Goal: Task Accomplishment & Management: Complete application form

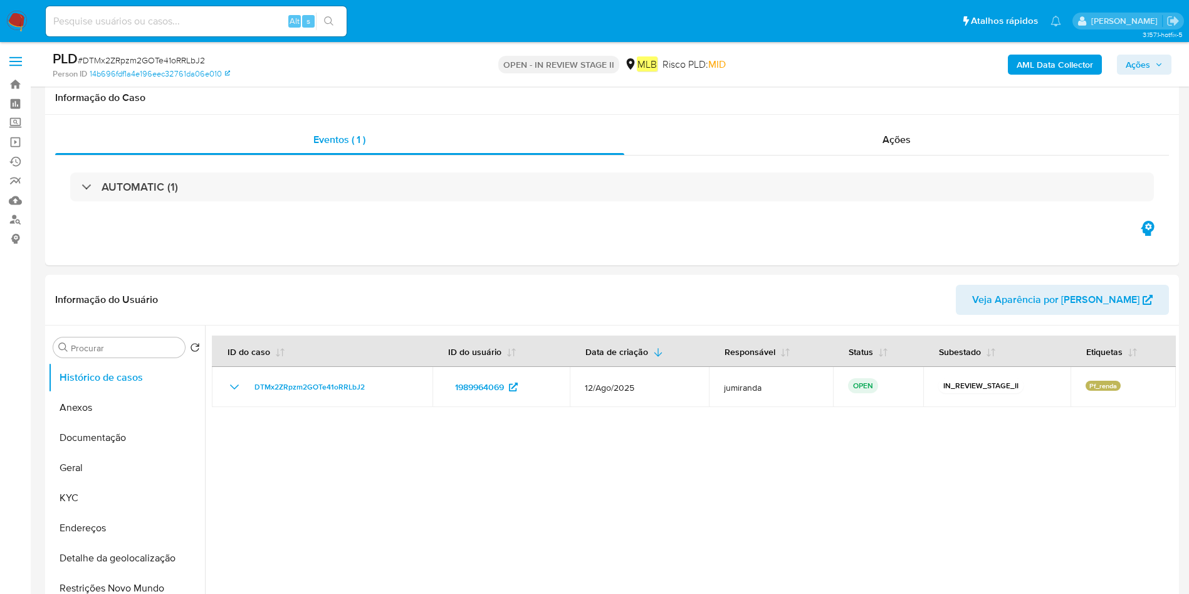
scroll to position [1316, 0]
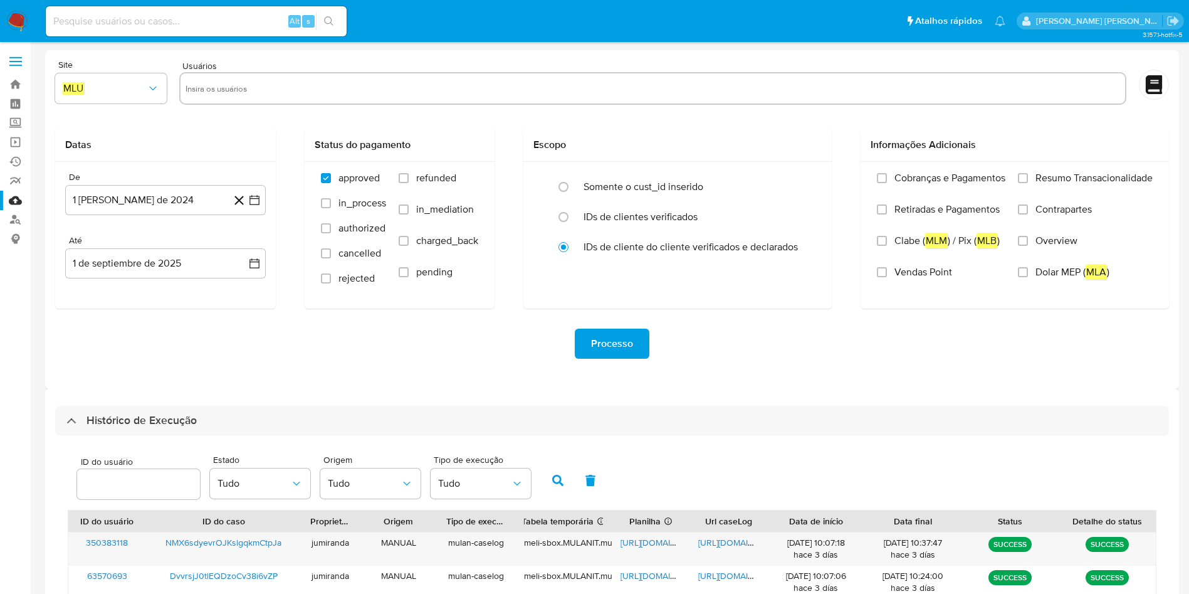
select select "10"
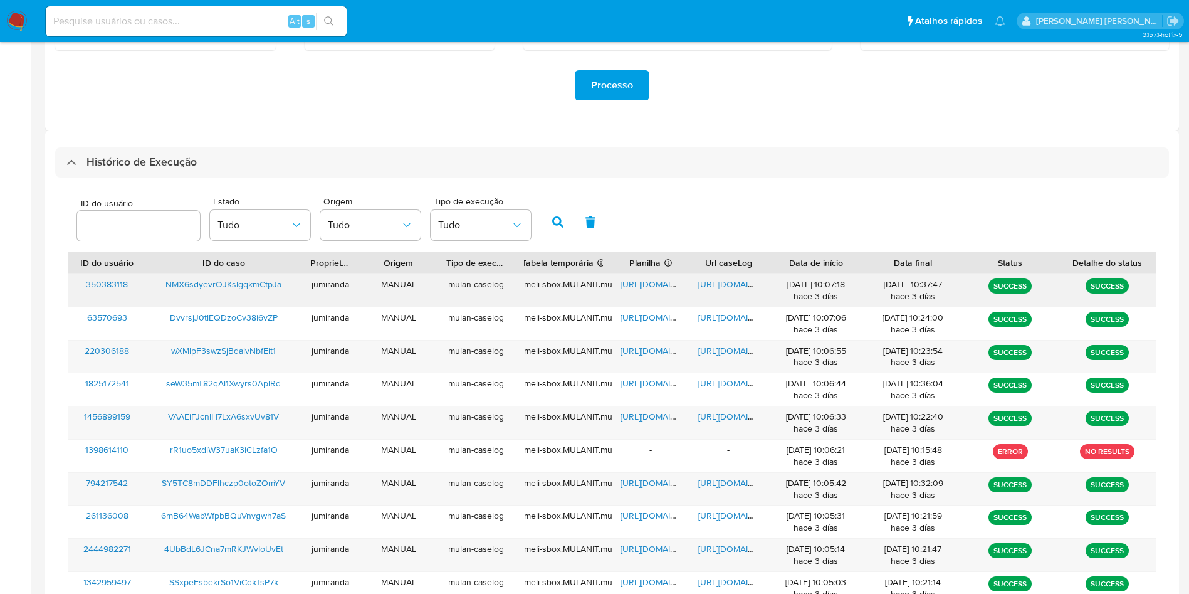
scroll to position [282, 0]
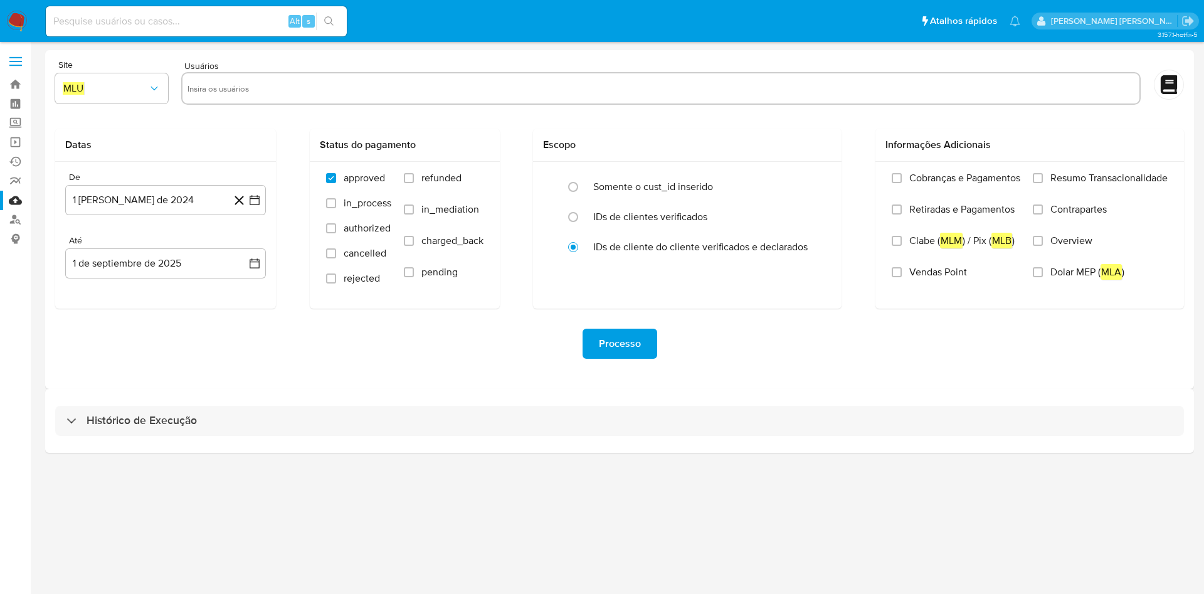
drag, startPoint x: 246, startPoint y: 409, endPoint x: 275, endPoint y: 397, distance: 30.4
click at [246, 409] on div "Histórico de Execução" at bounding box center [619, 421] width 1128 height 30
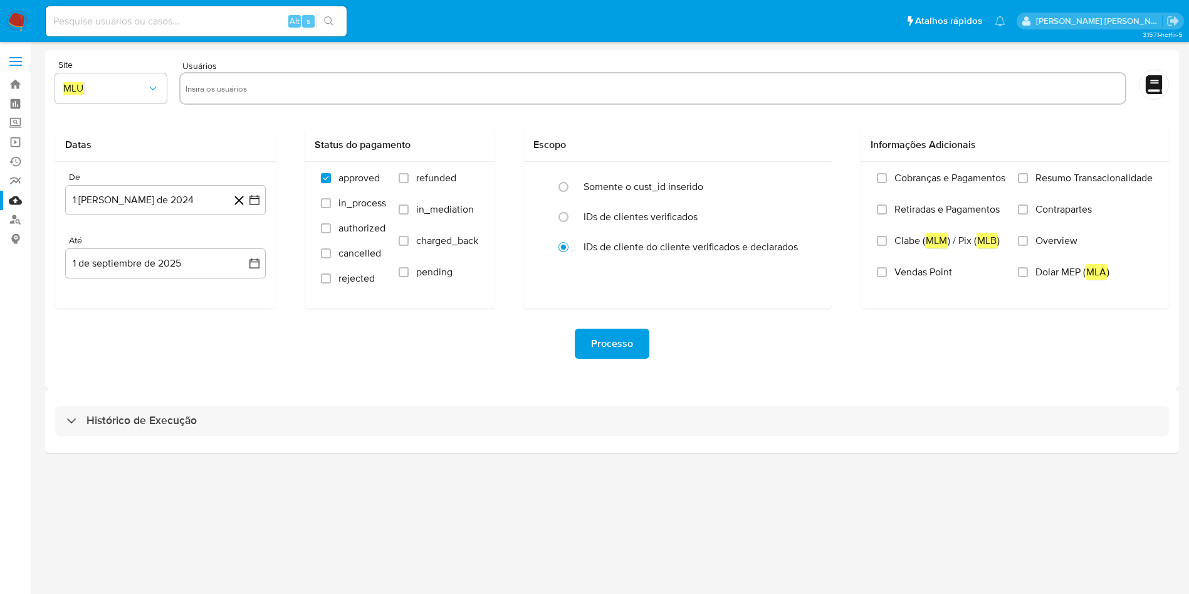
select select "10"
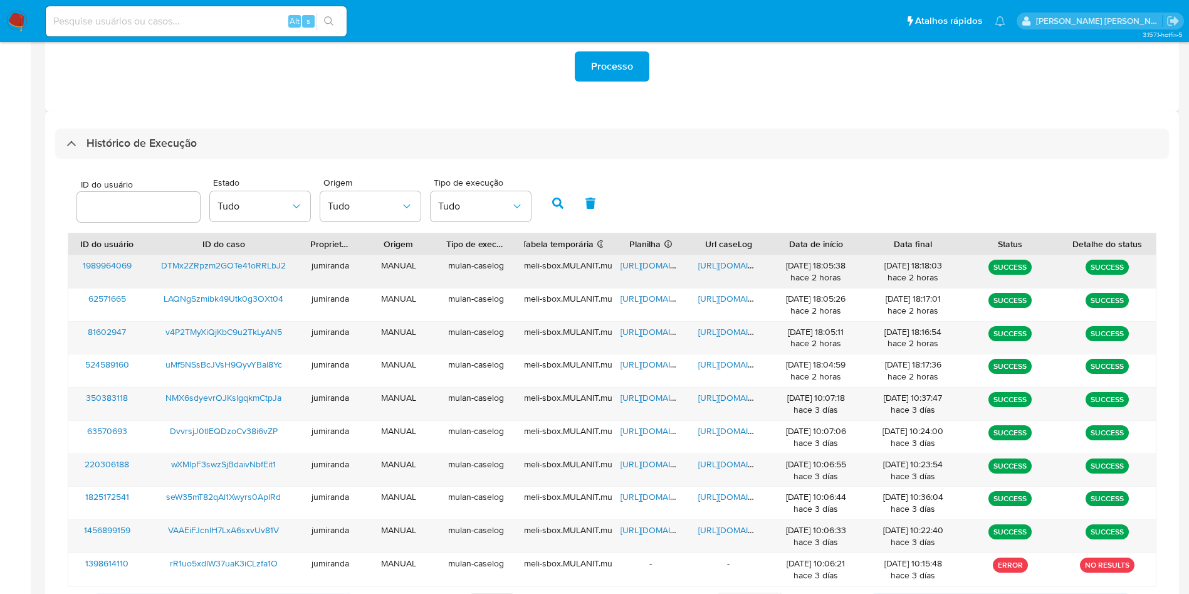
scroll to position [341, 0]
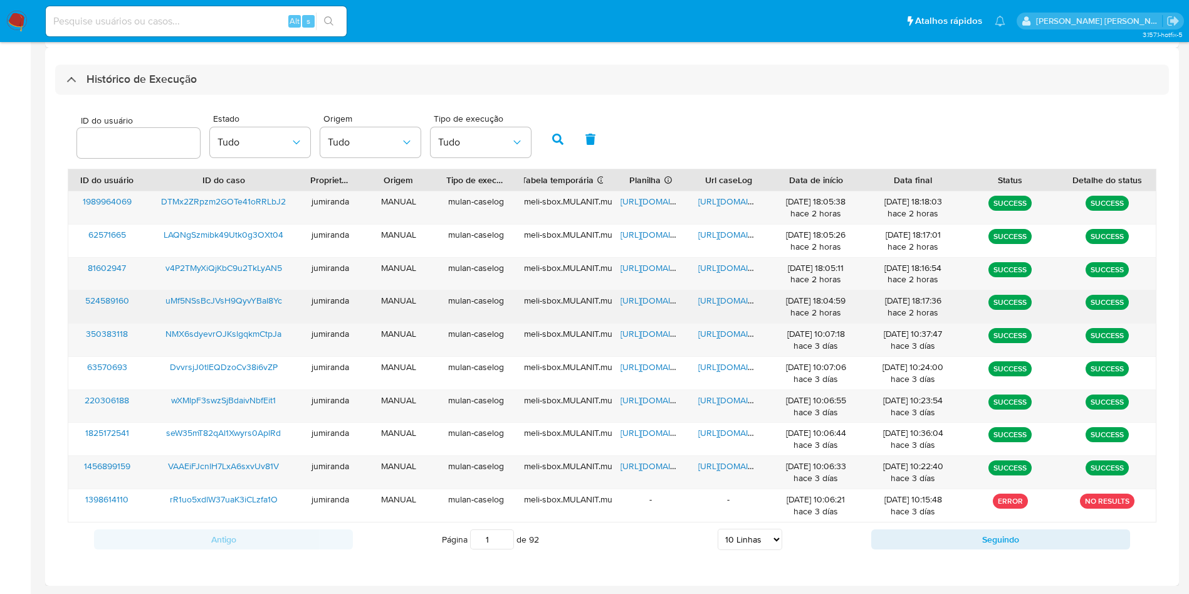
click at [656, 300] on span "https://docs.google.com/spreadsheets/d/1KGF9m8Z8zU_tPP8sOIWoQpm5qXb4pd9ku13ZYCz…" at bounding box center [664, 300] width 87 height 13
click at [718, 302] on span "https://docs.google.com/document/d/161YTwEuZo6GsCA0OiZqCx1NlzF0q-W85XdG6xUXgYzU…" at bounding box center [741, 300] width 87 height 13
click at [269, 298] on span "uMf5NSsBcJVsH9QyvYBaI8Yc" at bounding box center [223, 300] width 117 height 13
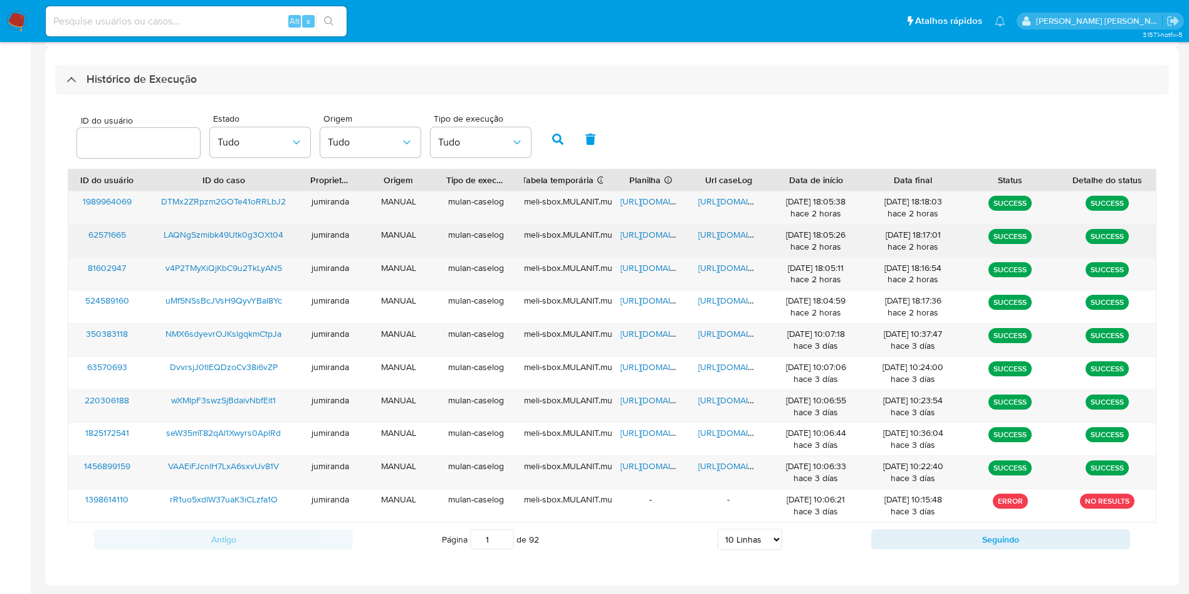
click at [639, 228] on span "https://docs.google.com/spreadsheets/d/1ZTRj6-wpA8TakI_f1khN7_eZ7IGfBmLjjhJxz5S…" at bounding box center [664, 234] width 87 height 13
click at [723, 233] on span "https://docs.google.com/document/d/1JoVoiKz4-PffKjvPSxItDLuVgVaTRHcYBZrZN4jHzRk…" at bounding box center [741, 234] width 87 height 13
click at [278, 237] on span "LAQNgSzmibk49Utk0g3OXt04" at bounding box center [224, 234] width 120 height 13
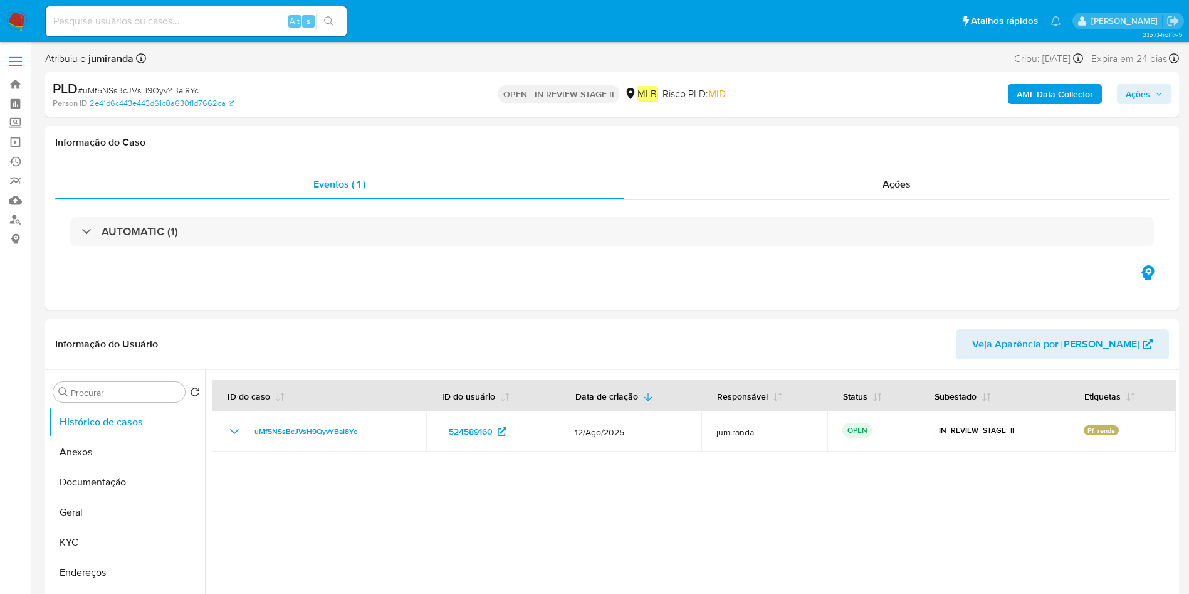
select select "10"
drag, startPoint x: 102, startPoint y: 545, endPoint x: 205, endPoint y: 505, distance: 111.2
click at [102, 545] on button "KYC" at bounding box center [126, 542] width 157 height 30
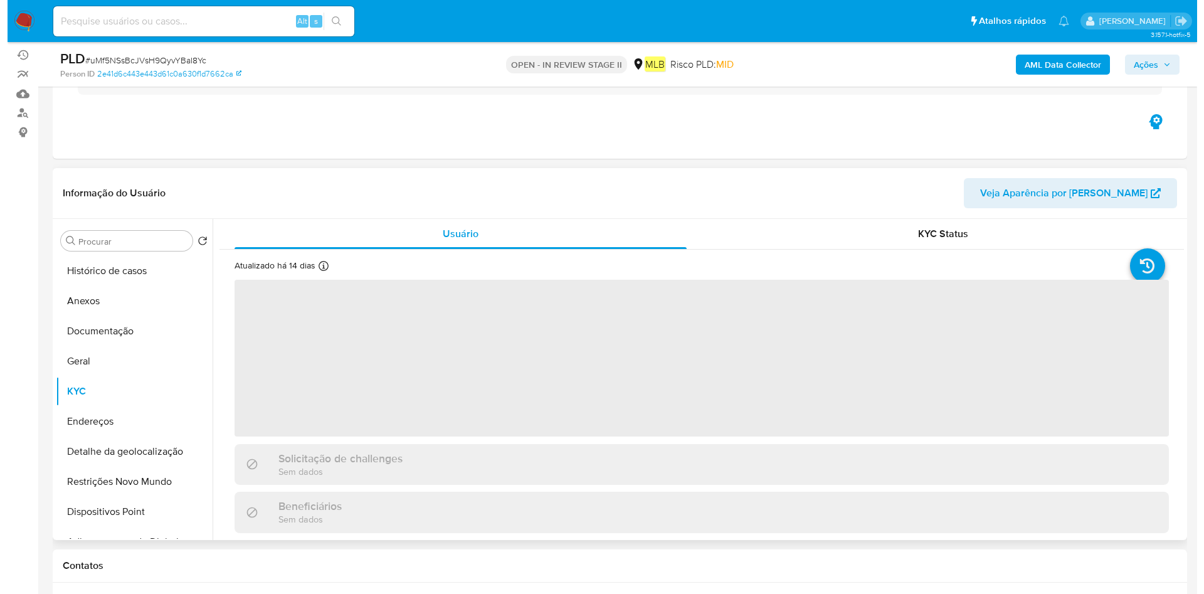
scroll to position [188, 0]
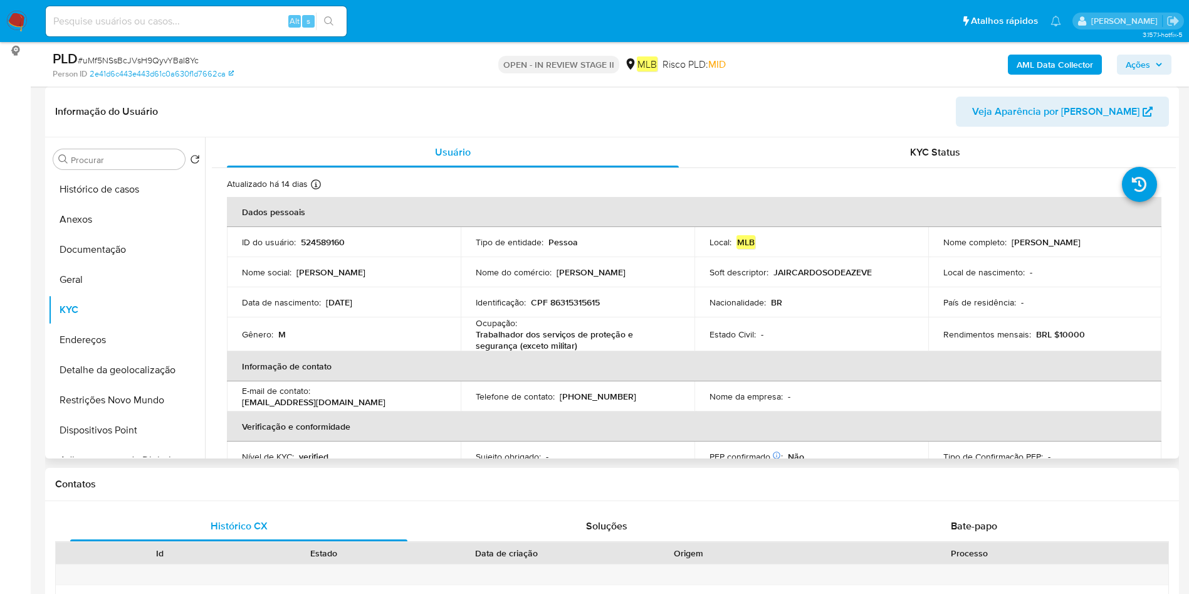
click at [559, 345] on p "Trabalhador dos serviços de proteção e segurança (exceto militar)" at bounding box center [575, 339] width 199 height 23
click at [558, 352] on th "Informação de contato" at bounding box center [694, 366] width 935 height 30
click at [558, 343] on p "Trabalhador dos serviços de proteção e segurança (exceto militar)" at bounding box center [575, 339] width 199 height 23
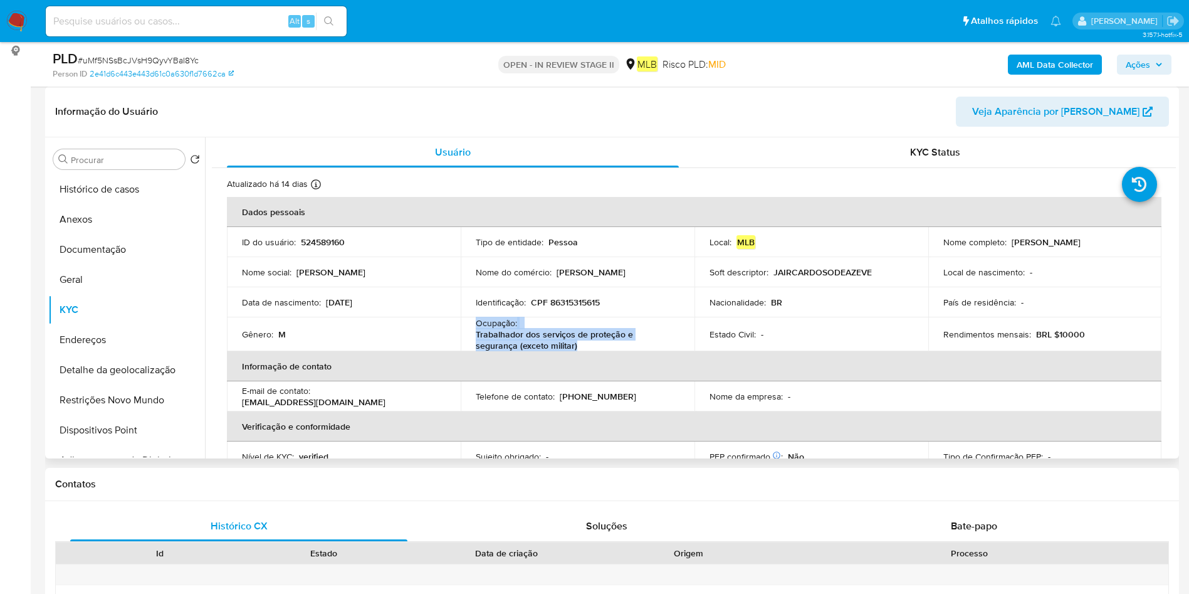
click at [558, 342] on p "Trabalhador dos serviços de proteção e segurança (exceto militar)" at bounding box center [575, 339] width 199 height 23
copy div "Ocupação : Trabalhador dos serviços de proteção e segurança (exceto militar)"
click at [130, 288] on button "Geral" at bounding box center [121, 280] width 147 height 30
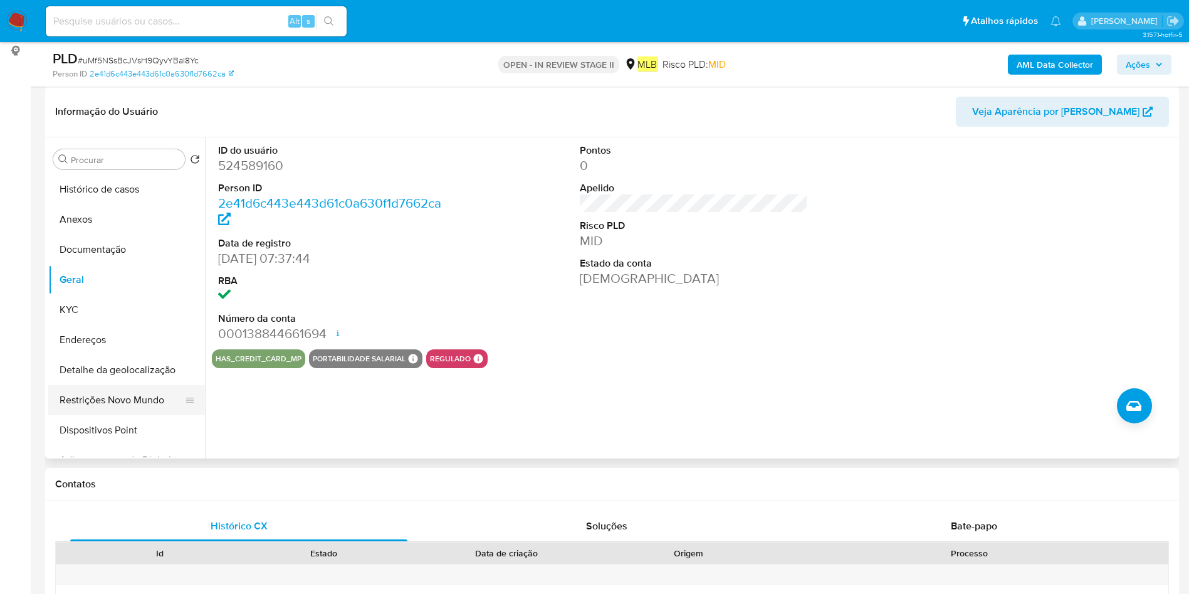
drag, startPoint x: 160, startPoint y: 404, endPoint x: 170, endPoint y: 400, distance: 10.7
click at [161, 402] on button "Restrições Novo Mundo" at bounding box center [121, 400] width 147 height 30
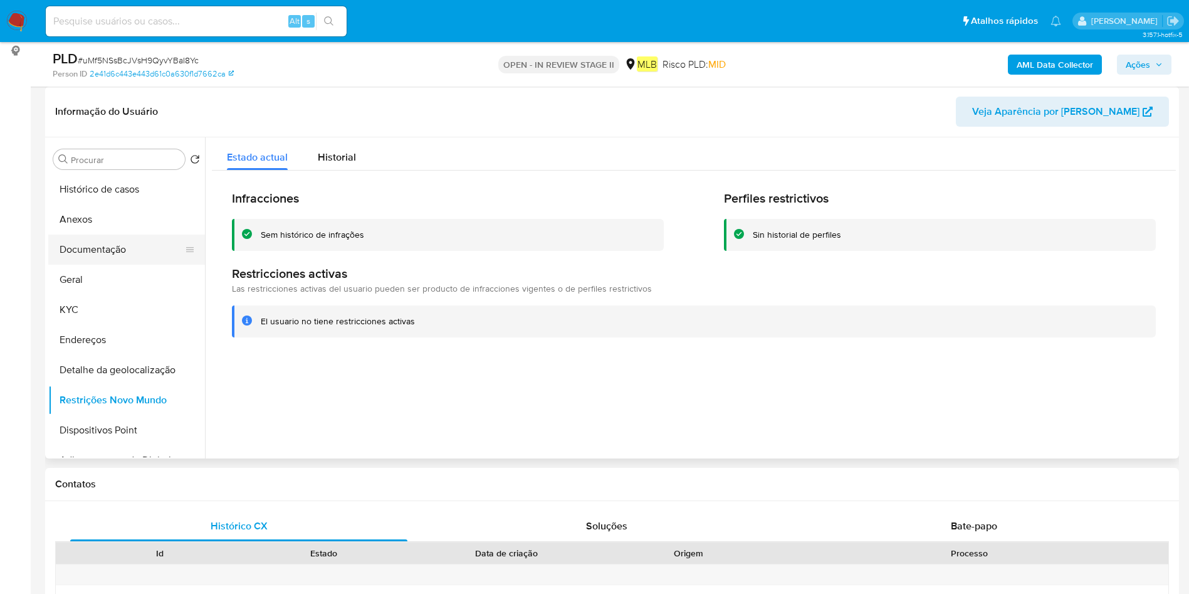
click at [105, 261] on button "Documentação" at bounding box center [121, 249] width 147 height 30
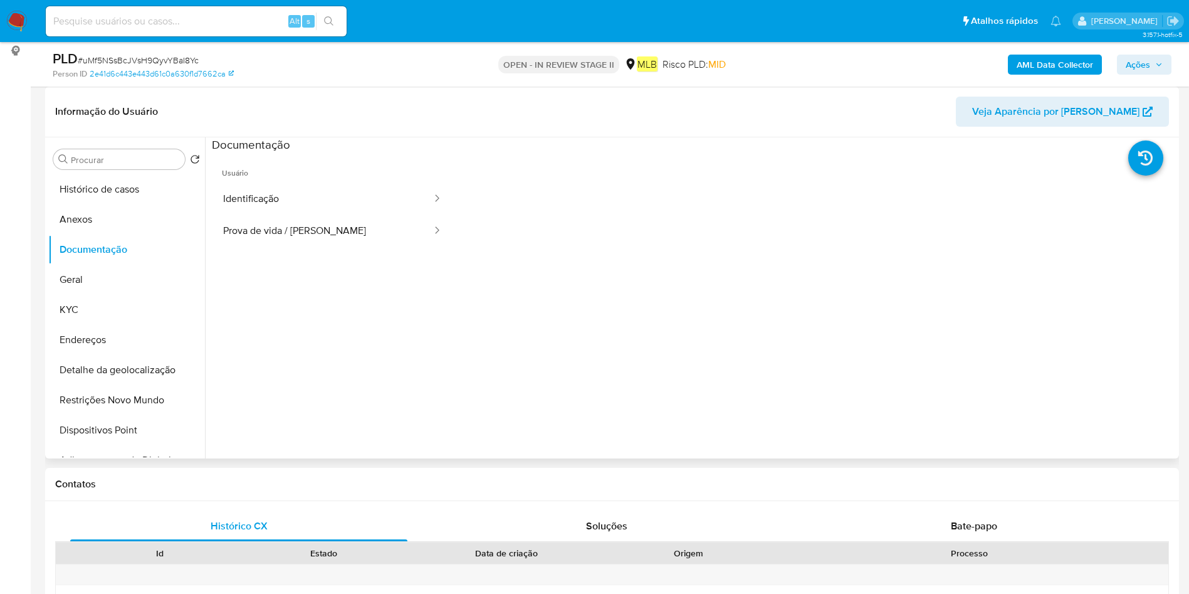
click at [111, 284] on button "Geral" at bounding box center [126, 280] width 157 height 30
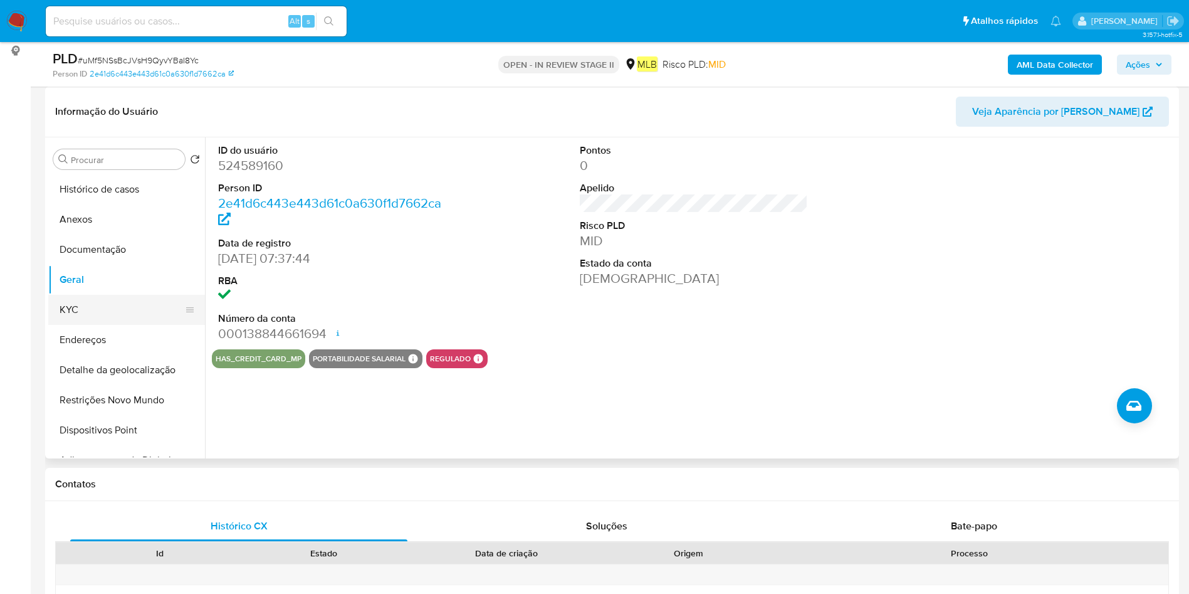
click at [135, 307] on button "KYC" at bounding box center [121, 310] width 147 height 30
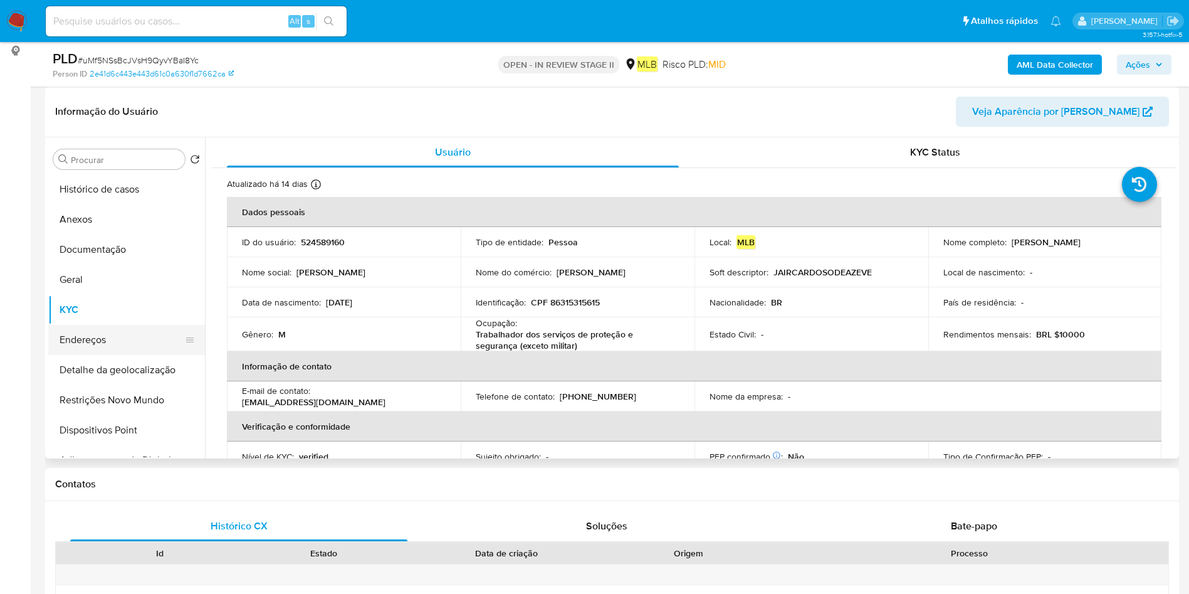
drag, startPoint x: 118, startPoint y: 362, endPoint x: 131, endPoint y: 347, distance: 20.0
click at [118, 361] on button "Detalhe da geolocalização" at bounding box center [126, 370] width 157 height 30
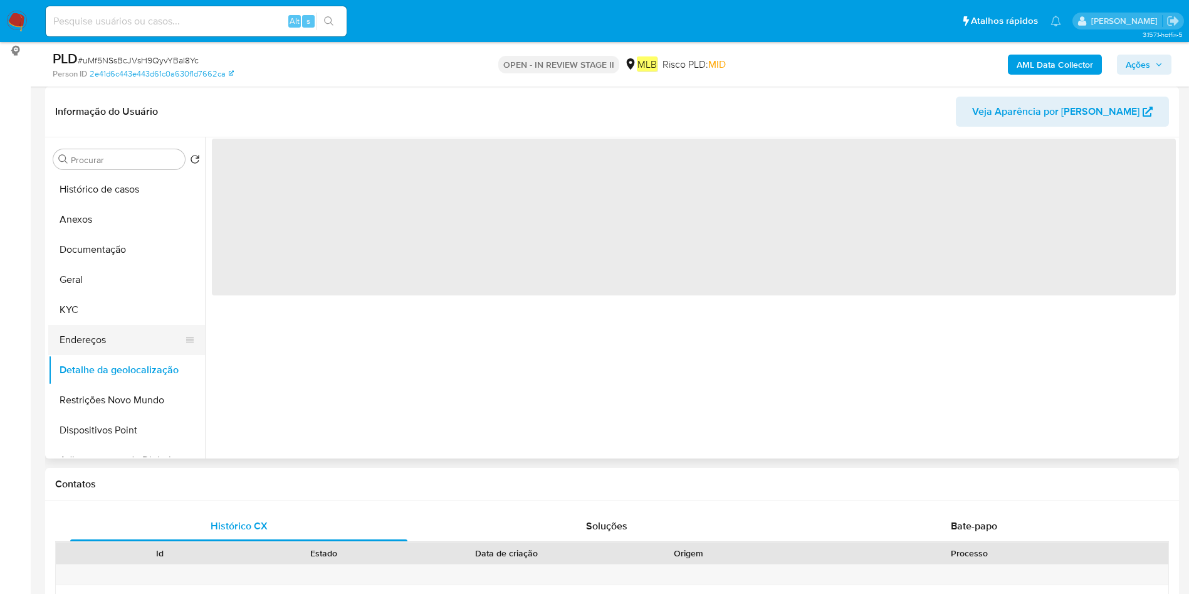
click at [131, 346] on button "Endereços" at bounding box center [121, 340] width 147 height 30
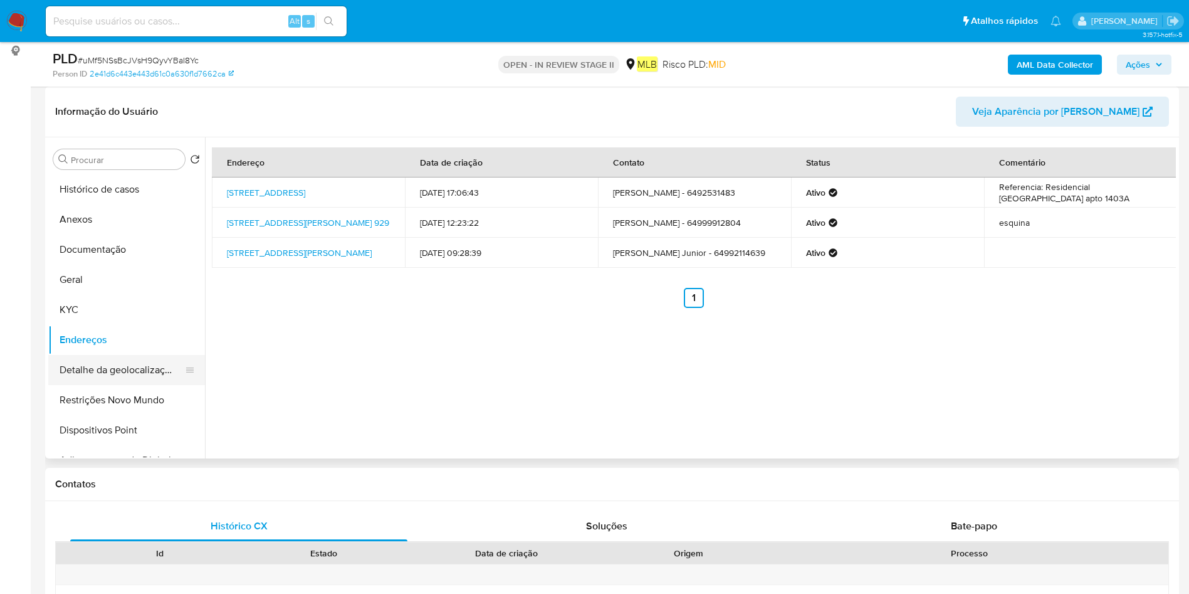
click at [97, 379] on button "Detalhe da geolocalização" at bounding box center [121, 370] width 147 height 30
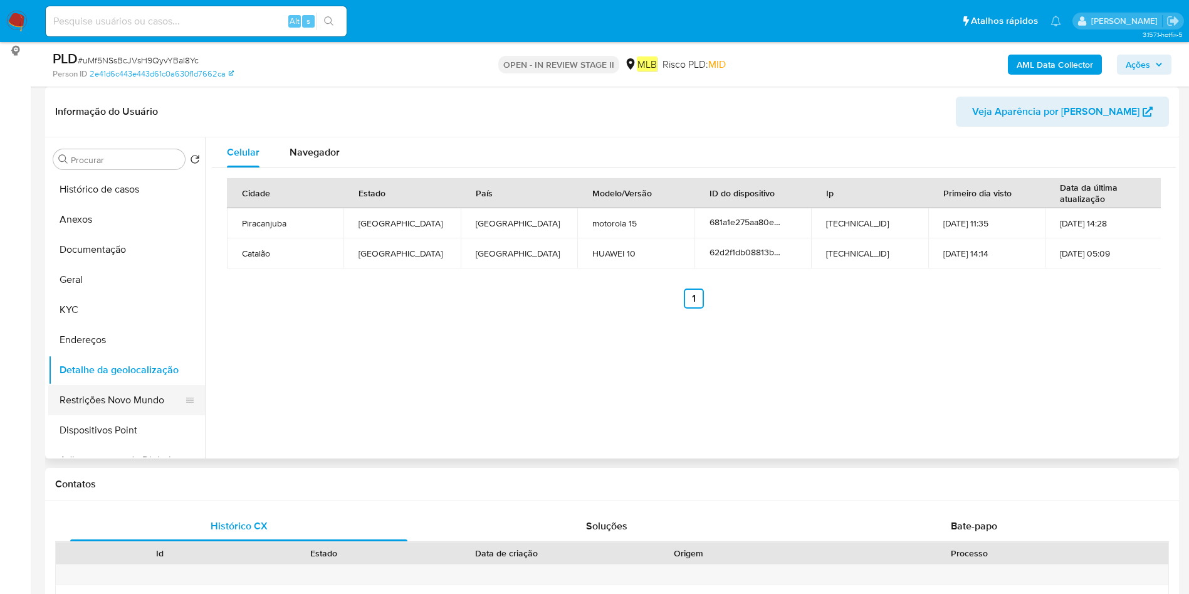
click at [144, 402] on button "Restrições Novo Mundo" at bounding box center [121, 400] width 147 height 30
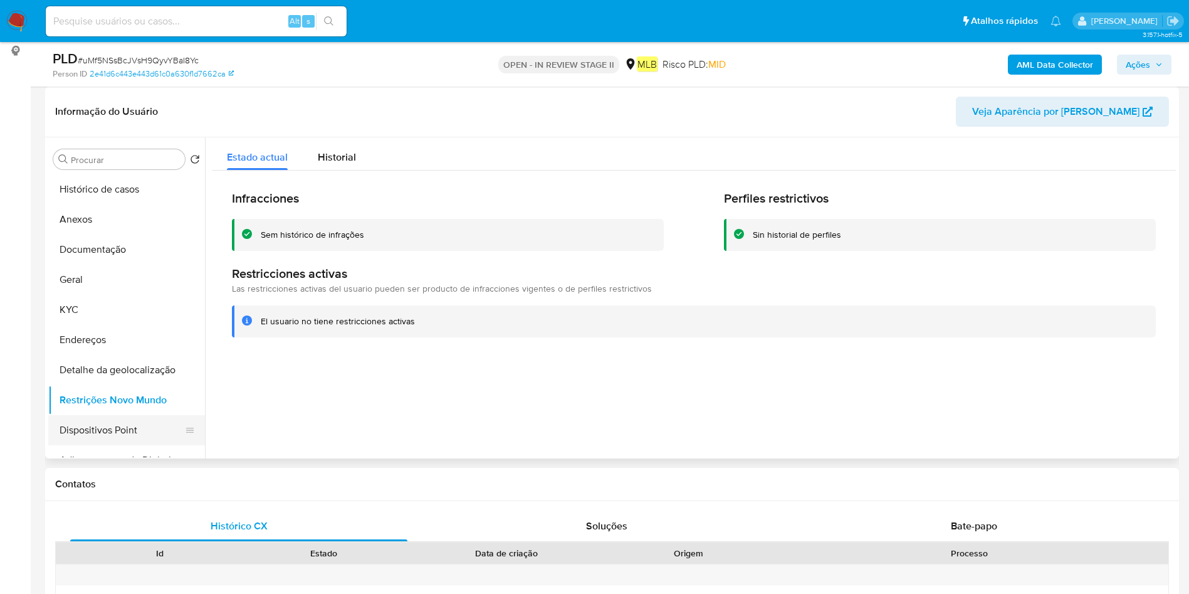
click at [125, 430] on button "Dispositivos Point" at bounding box center [121, 430] width 147 height 30
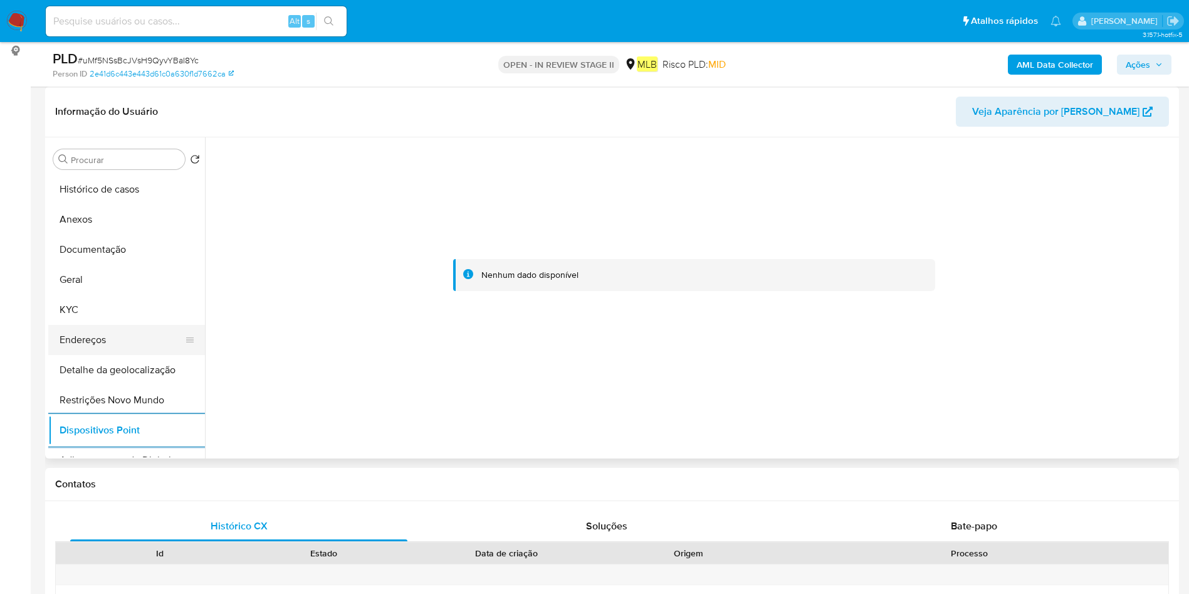
click at [95, 342] on button "Endereços" at bounding box center [121, 340] width 147 height 30
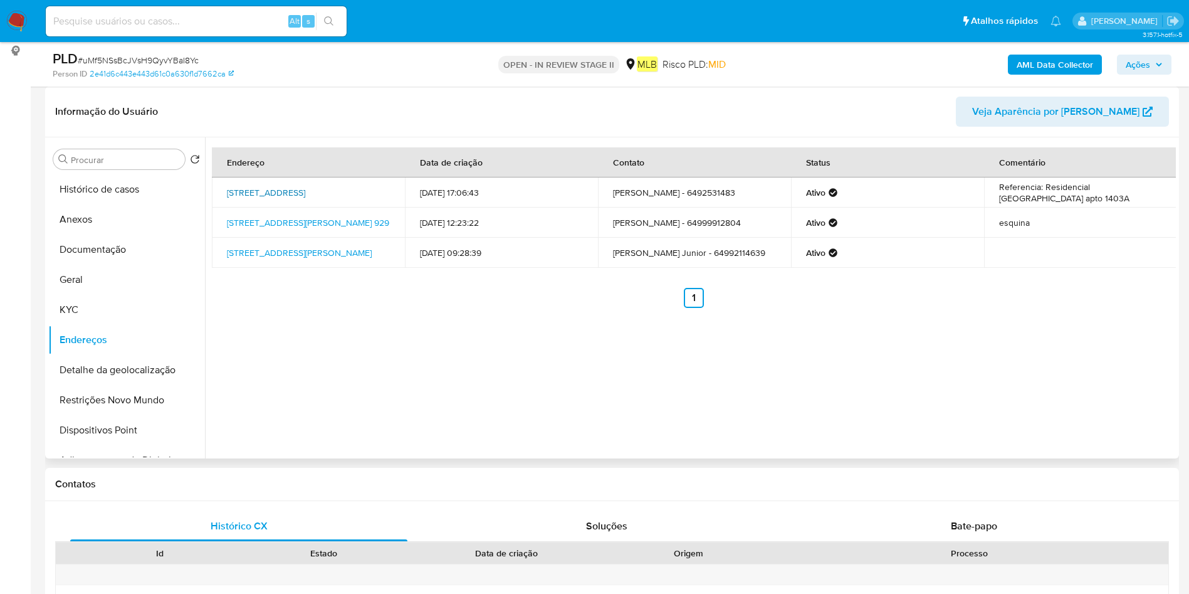
drag, startPoint x: 221, startPoint y: 184, endPoint x: 352, endPoint y: 185, distance: 130.4
click at [352, 185] on td "Rua Salvador 173, Goiânia, Goiás, 74843050, Brasil 173" at bounding box center [308, 192] width 193 height 30
copy link "Rua Salvador 173, Goiânia, Goiás"
click at [99, 190] on button "Histórico de casos" at bounding box center [121, 189] width 147 height 30
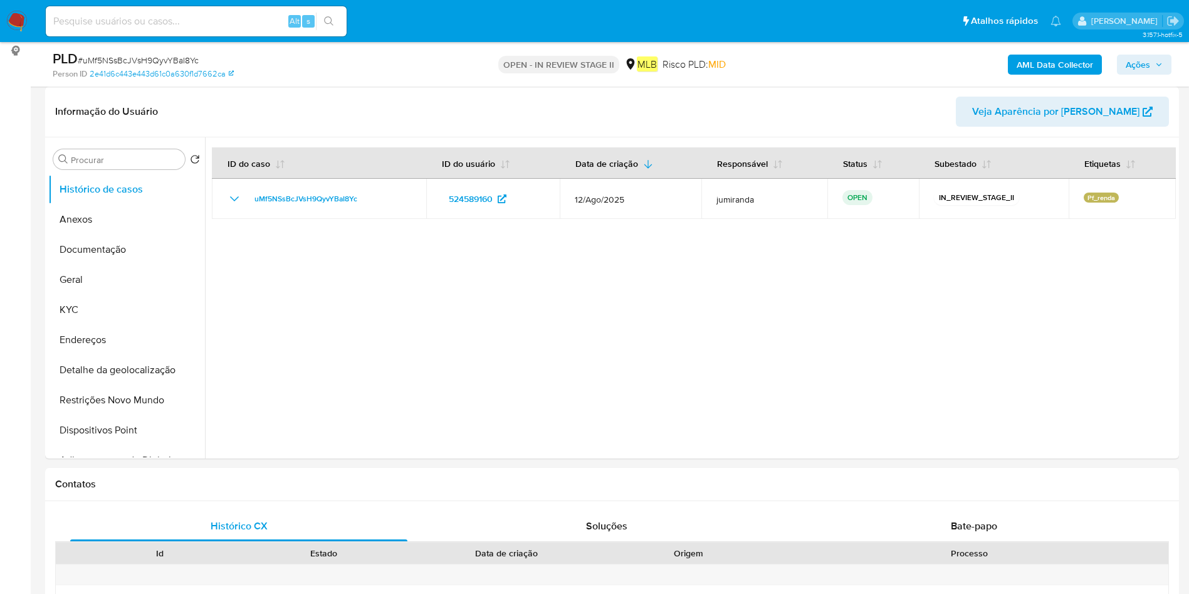
click at [1083, 55] on b "AML Data Collector" at bounding box center [1055, 65] width 76 height 20
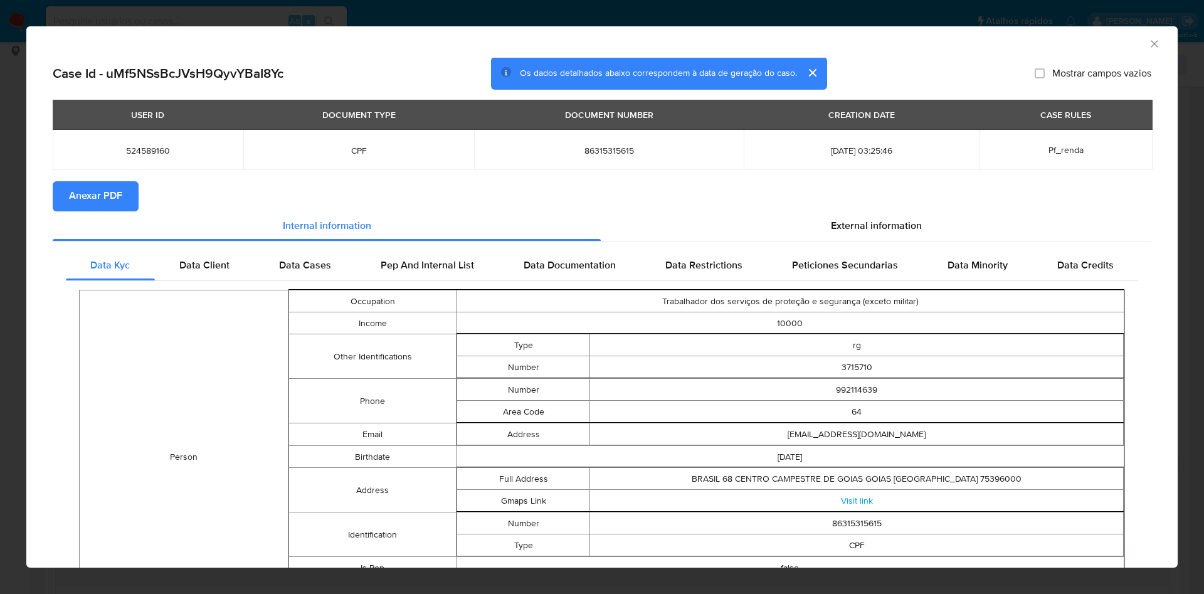
click at [103, 197] on span "Anexar PDF" at bounding box center [95, 196] width 53 height 28
click at [1135, 32] on div "AML Data Collector" at bounding box center [601, 41] width 1151 height 31
click at [1150, 44] on icon "Fechar a janela" at bounding box center [1153, 43] width 7 height 7
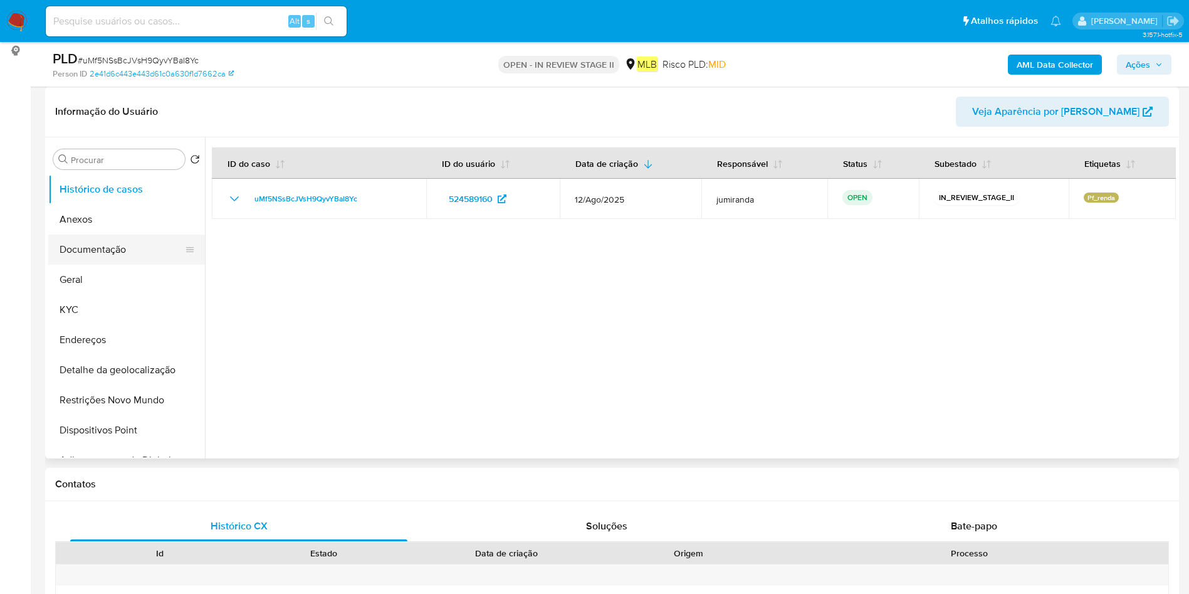
click at [90, 229] on button "Anexos" at bounding box center [126, 219] width 157 height 30
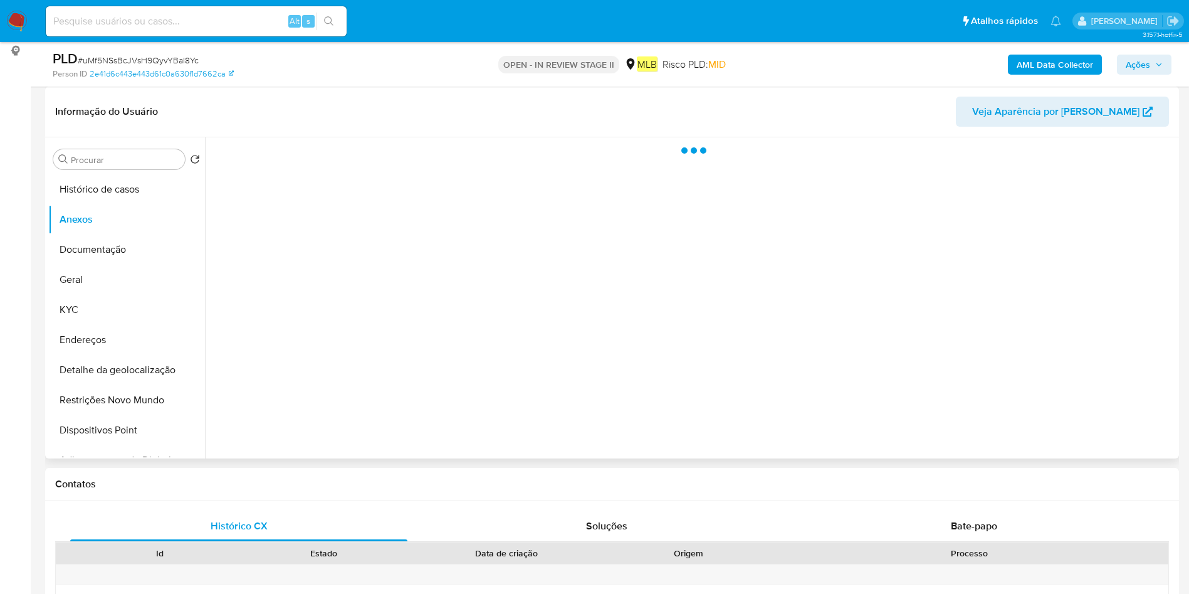
drag, startPoint x: 1095, startPoint y: 439, endPoint x: 1101, endPoint y: 434, distance: 7.5
click at [1094, 439] on div at bounding box center [690, 297] width 971 height 321
click at [1109, 426] on div at bounding box center [690, 297] width 971 height 321
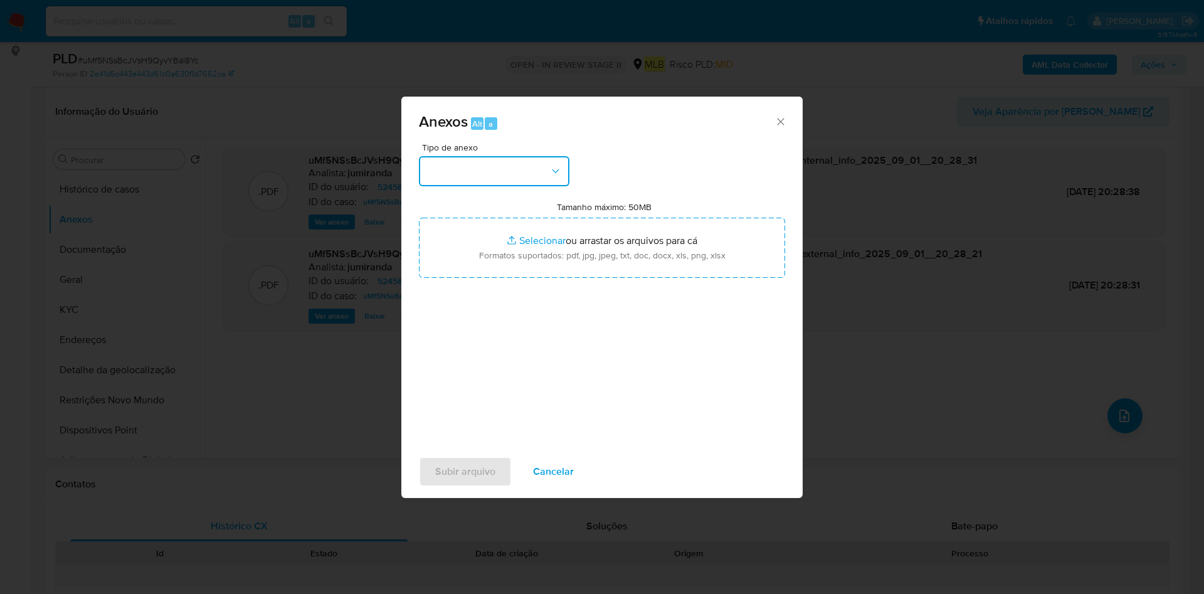
click at [473, 177] on button "button" at bounding box center [494, 171] width 150 height 30
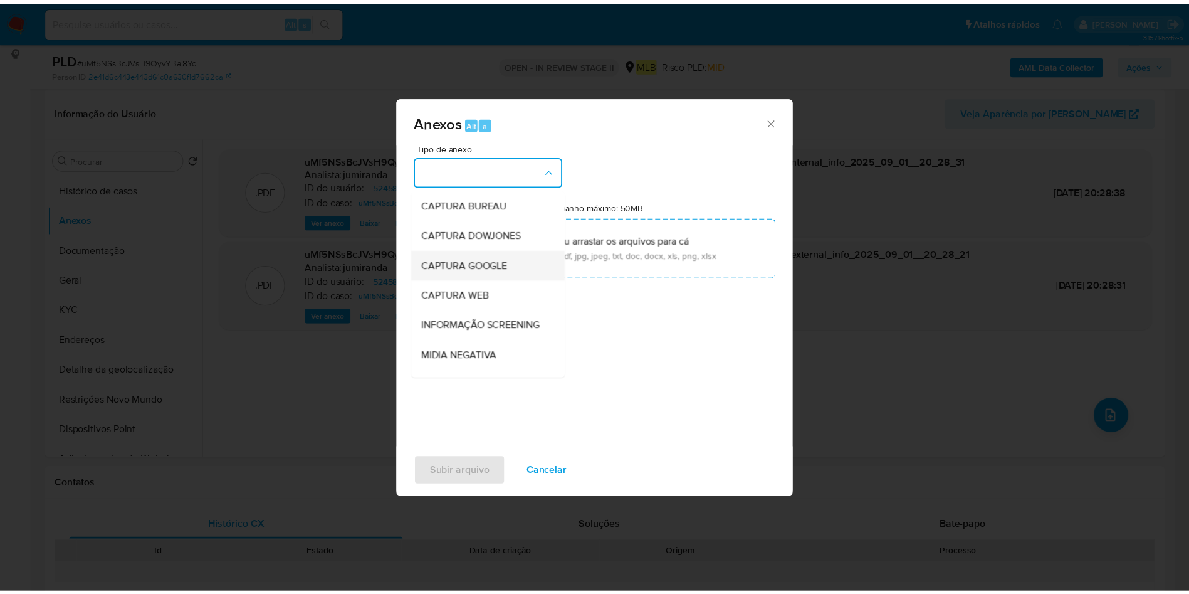
scroll to position [193, 0]
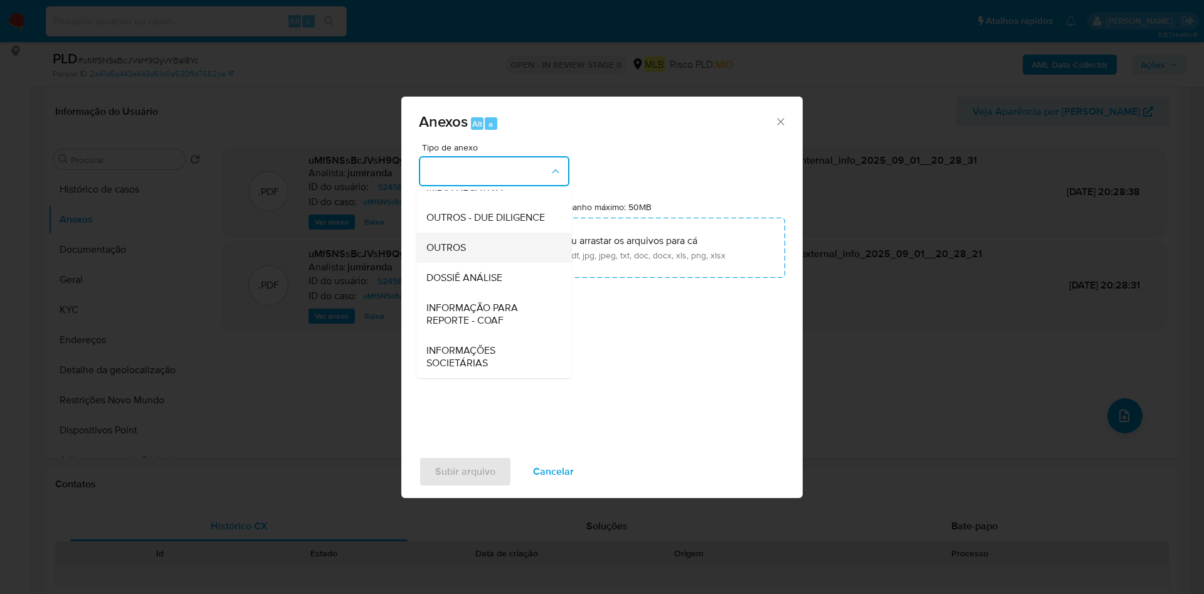
click at [503, 251] on div "OUTROS" at bounding box center [490, 248] width 128 height 30
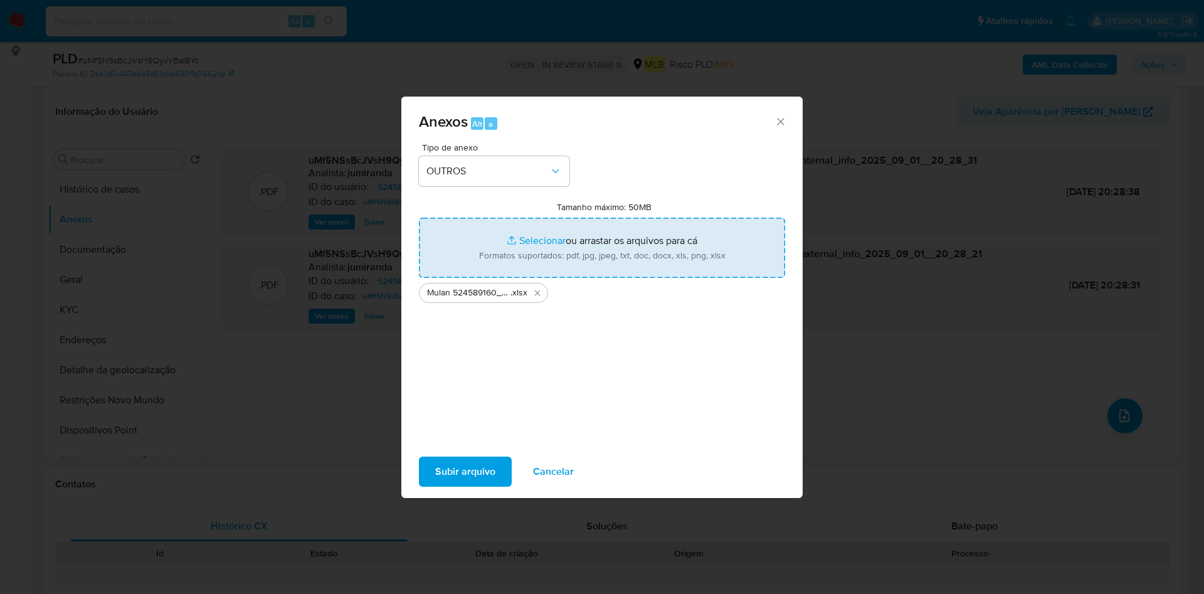
type input "C:\fakepath\SAR - XXX - CPF 86315315615 - JAIR CARDOSO DE AZEVEDO JUNIOR.pdf"
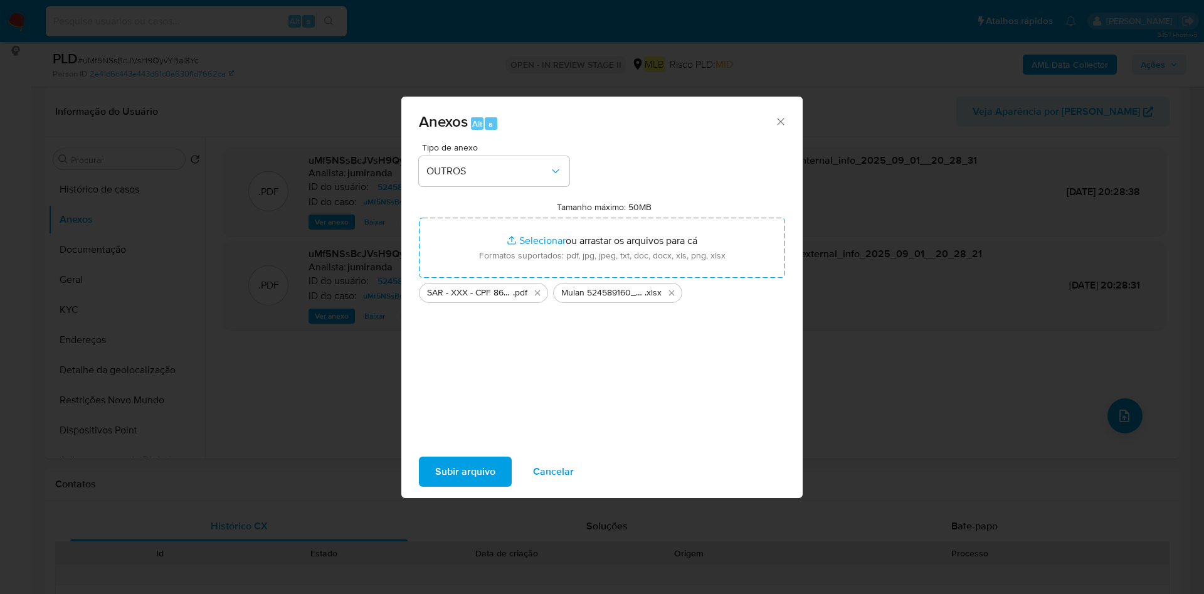
click at [480, 466] on span "Subir arquivo" at bounding box center [465, 472] width 60 height 28
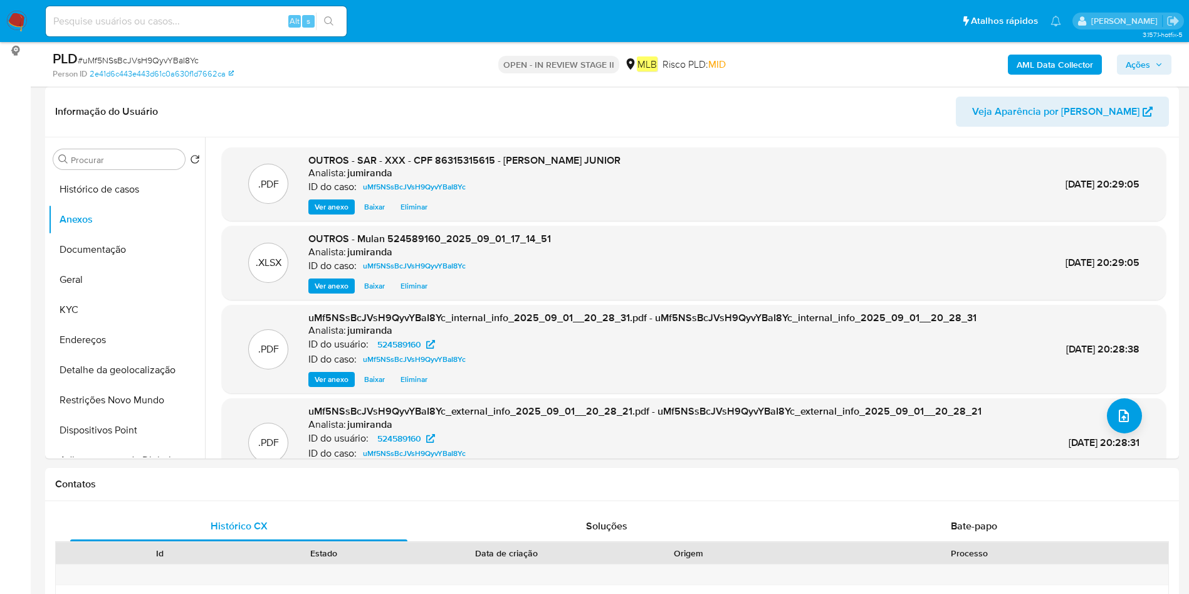
click at [1152, 56] on span "Ações" at bounding box center [1144, 65] width 37 height 18
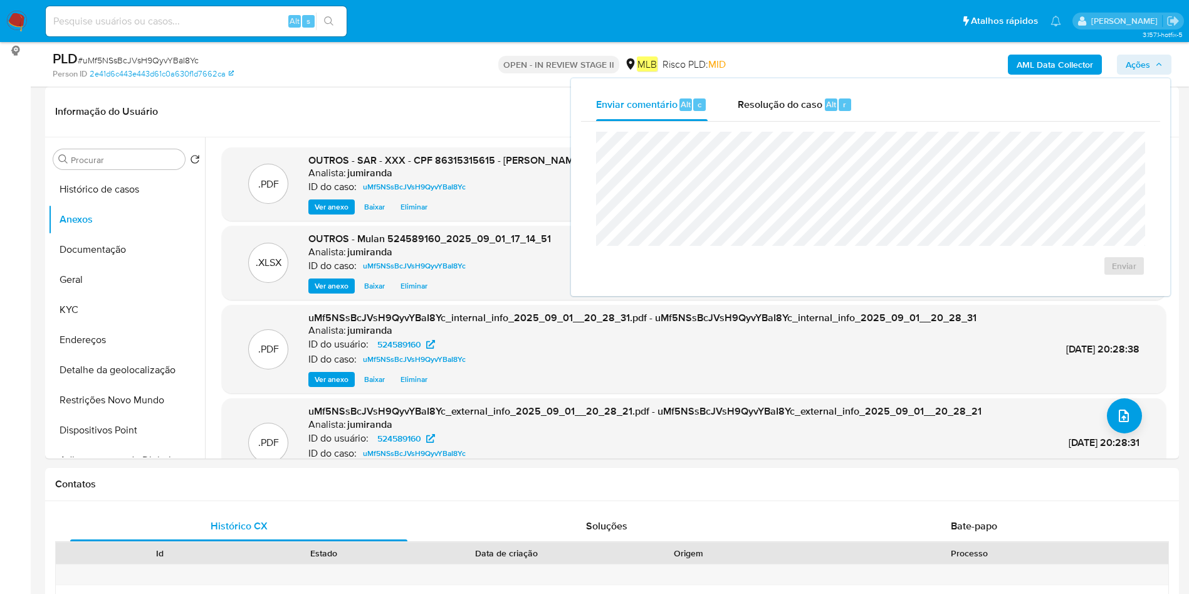
click at [794, 109] on span "Resolução do caso" at bounding box center [780, 104] width 85 height 14
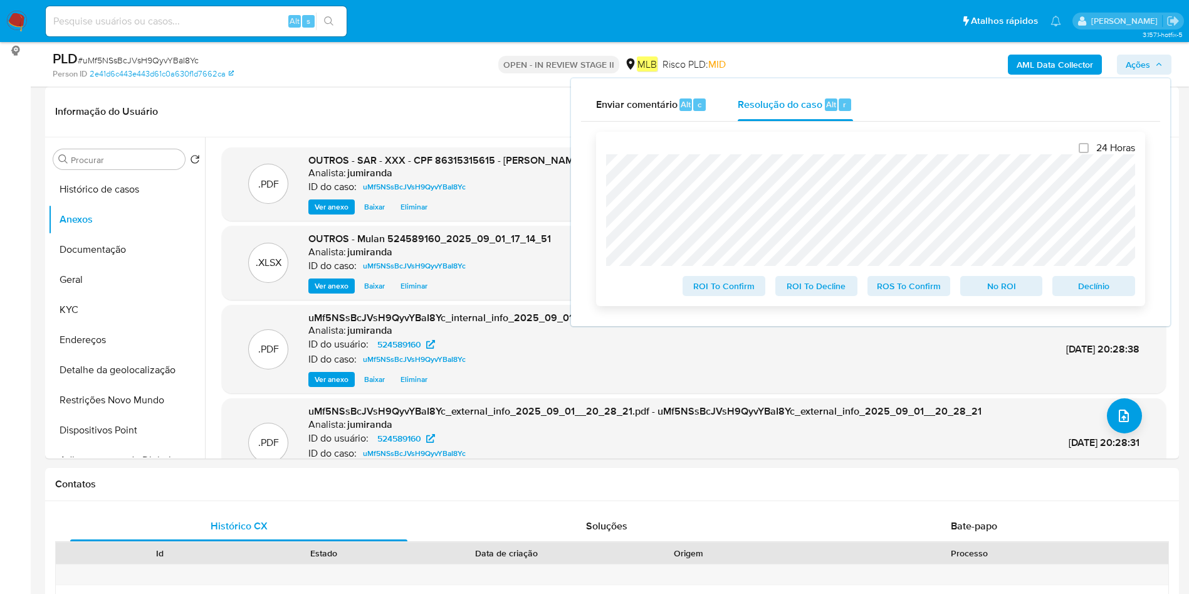
click at [914, 286] on span "ROS To Confirm" at bounding box center [908, 286] width 65 height 18
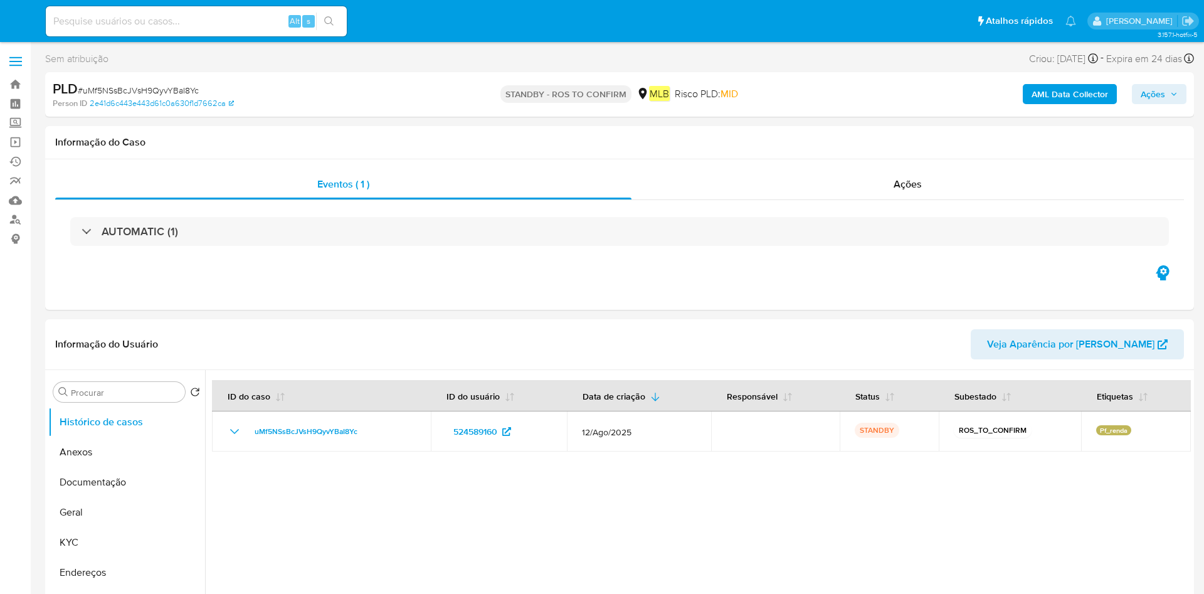
select select "10"
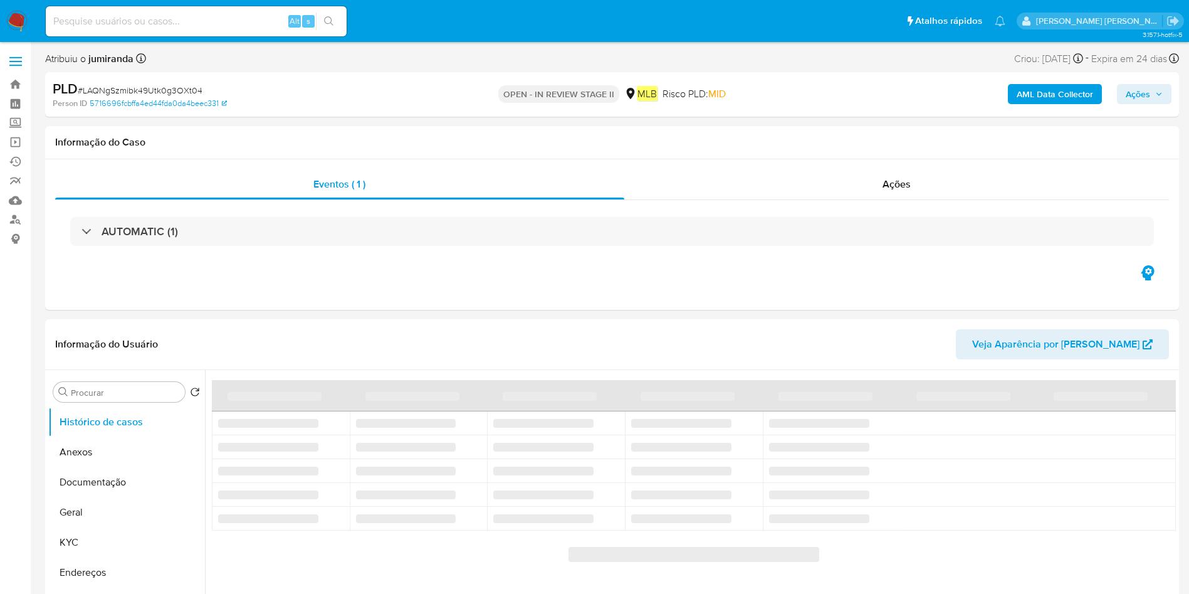
select select "10"
